Goal: Task Accomplishment & Management: Manage account settings

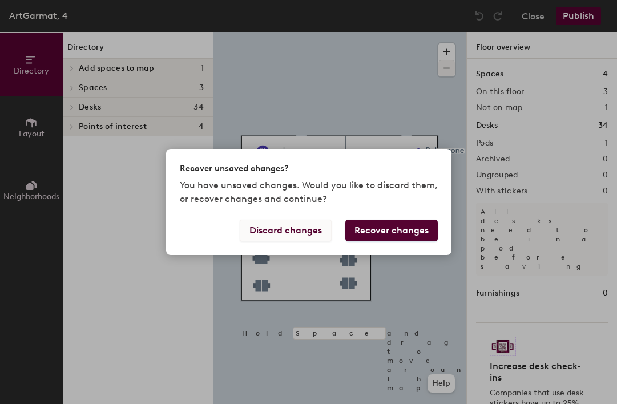
click at [282, 231] on button "Discard changes" at bounding box center [286, 231] width 92 height 22
